Goal: Navigation & Orientation: Find specific page/section

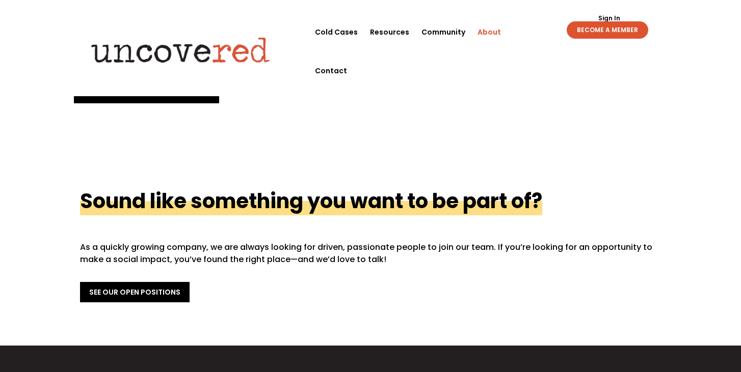
scroll to position [295, 0]
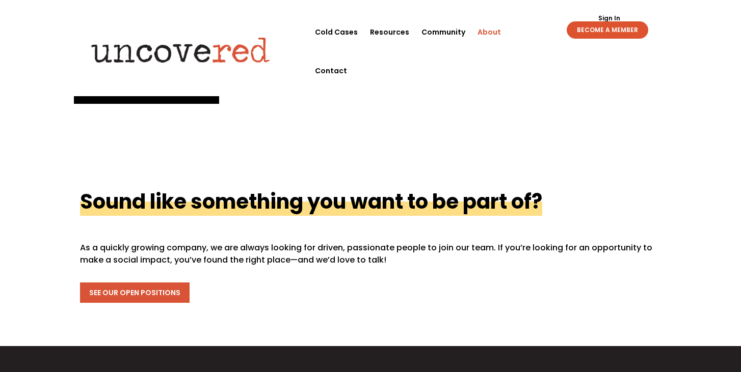
click at [173, 293] on link "See Our Open Positions" at bounding box center [135, 293] width 110 height 20
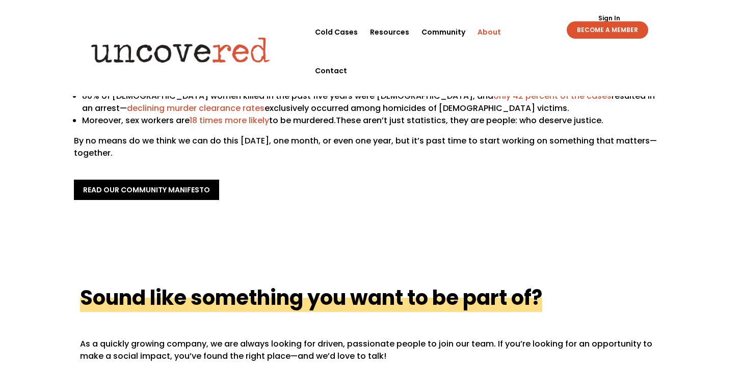
scroll to position [196, 0]
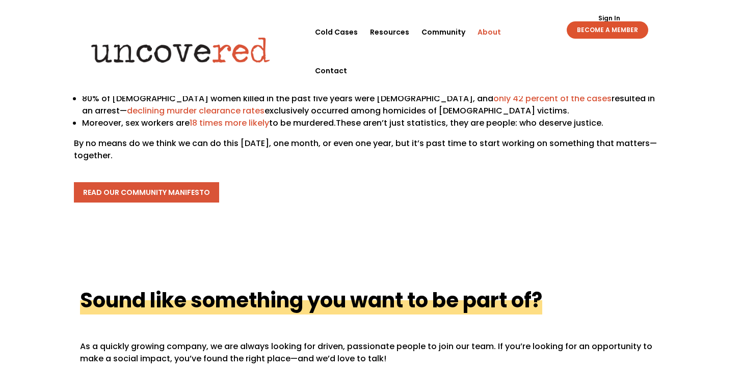
click at [195, 190] on link "read our community manifesto" at bounding box center [146, 192] width 145 height 20
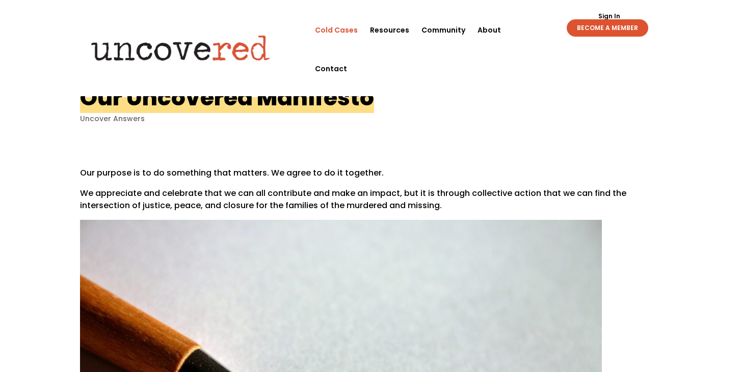
click at [321, 36] on link "Cold Cases" at bounding box center [336, 30] width 43 height 39
